Goal: Information Seeking & Learning: Learn about a topic

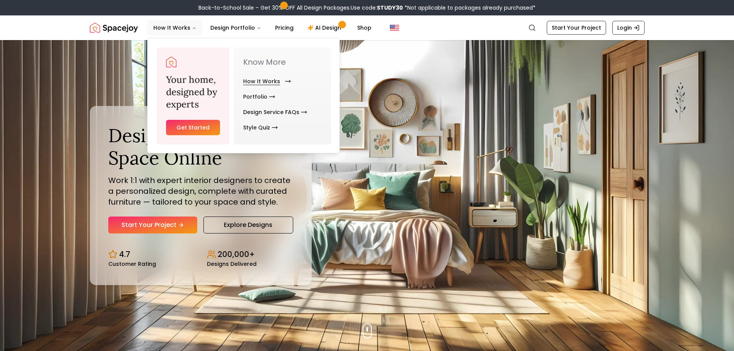
click at [256, 81] on link "How It Works" at bounding box center [265, 81] width 45 height 15
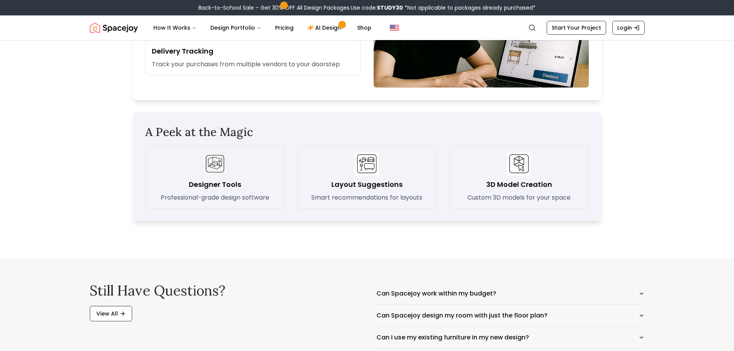
scroll to position [1079, 0]
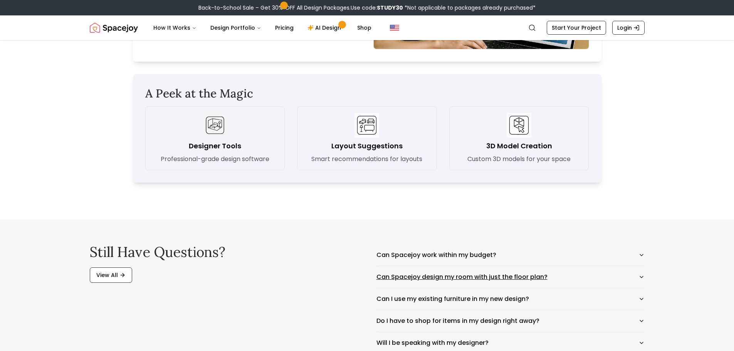
click at [518, 275] on button "Can Spacejoy design my room with just the floor plan?" at bounding box center [511, 277] width 268 height 22
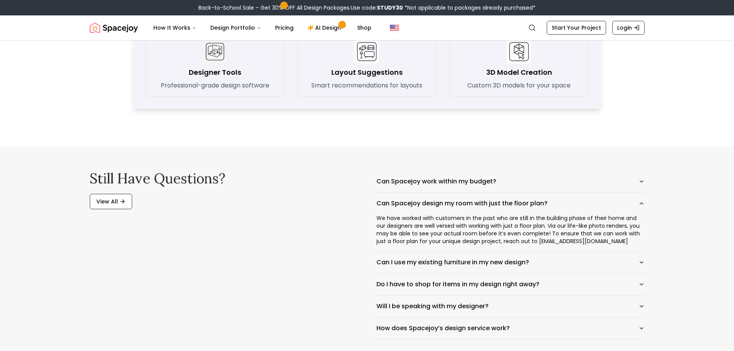
scroll to position [1157, 0]
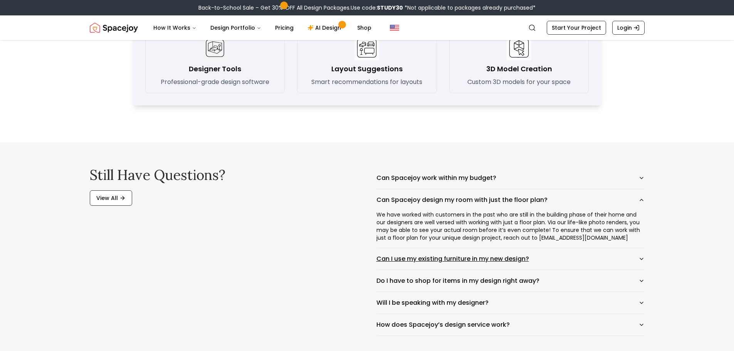
click at [559, 253] on button "Can I use my existing furniture in my new design?" at bounding box center [511, 259] width 268 height 22
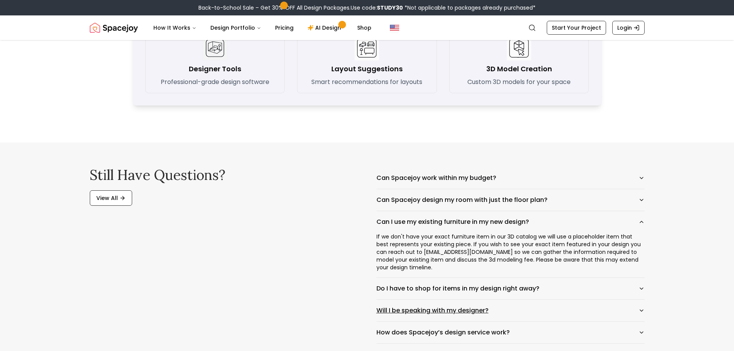
click at [541, 300] on button "Will I be speaking with my designer?" at bounding box center [511, 311] width 268 height 22
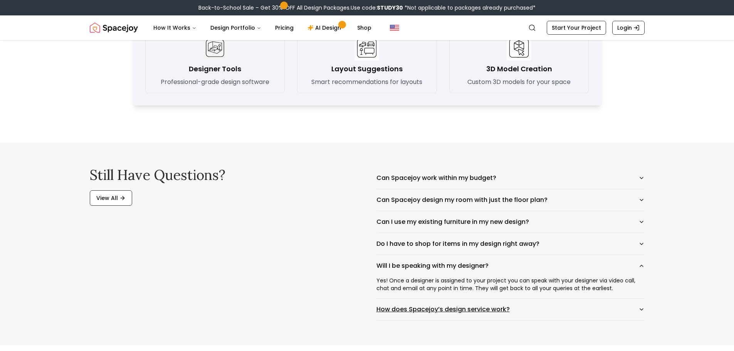
click at [538, 310] on button "How does Spacejoy’s design service work?" at bounding box center [511, 310] width 268 height 22
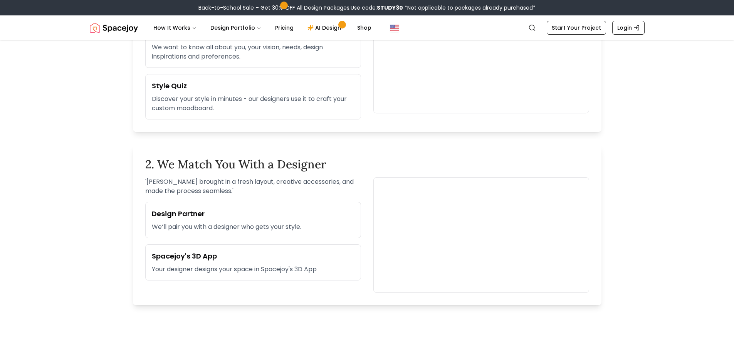
scroll to position [193, 0]
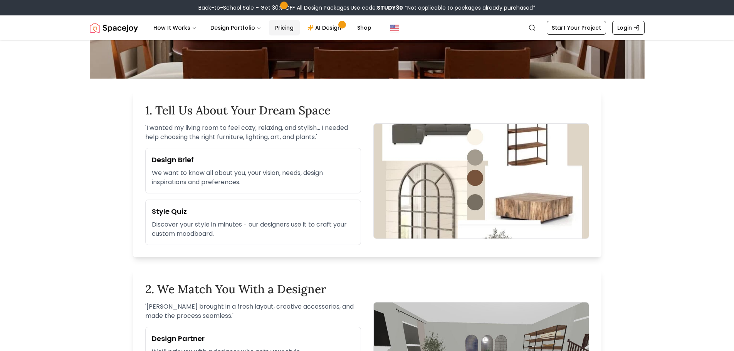
click at [279, 25] on link "Pricing" at bounding box center [284, 27] width 31 height 15
